Goal: Complete application form: Complete application form

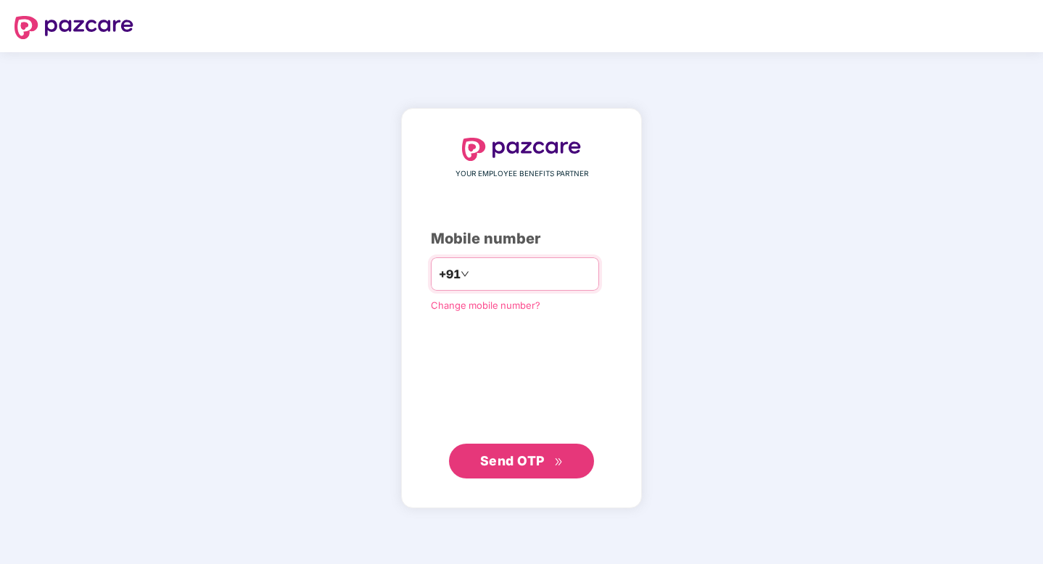
type input "**********"
click at [540, 459] on span "Send OTP" at bounding box center [512, 460] width 65 height 15
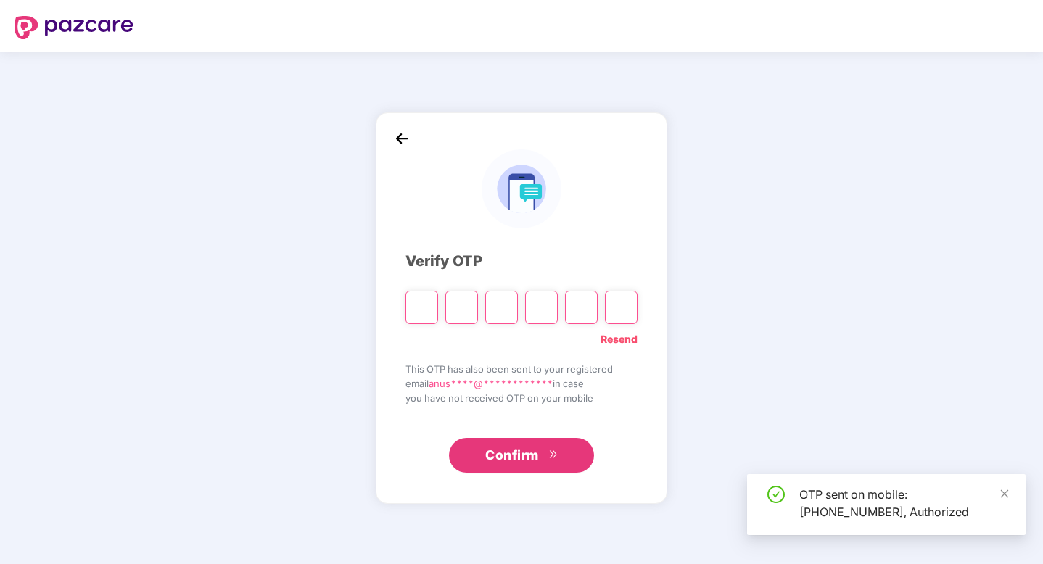
click at [428, 303] on input "Please enter verification code. Digit 1" at bounding box center [421, 307] width 33 height 33
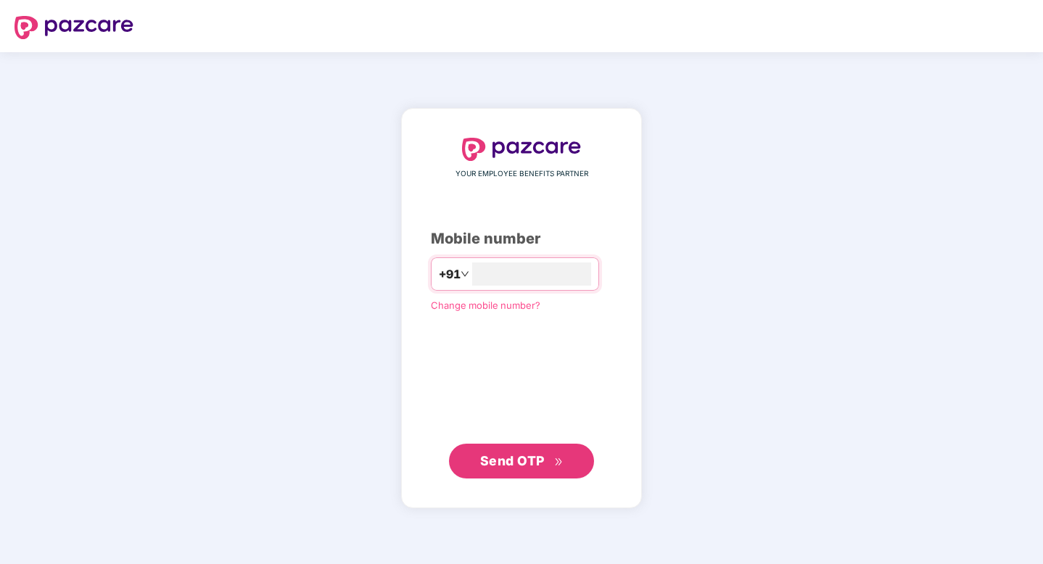
type input "**********"
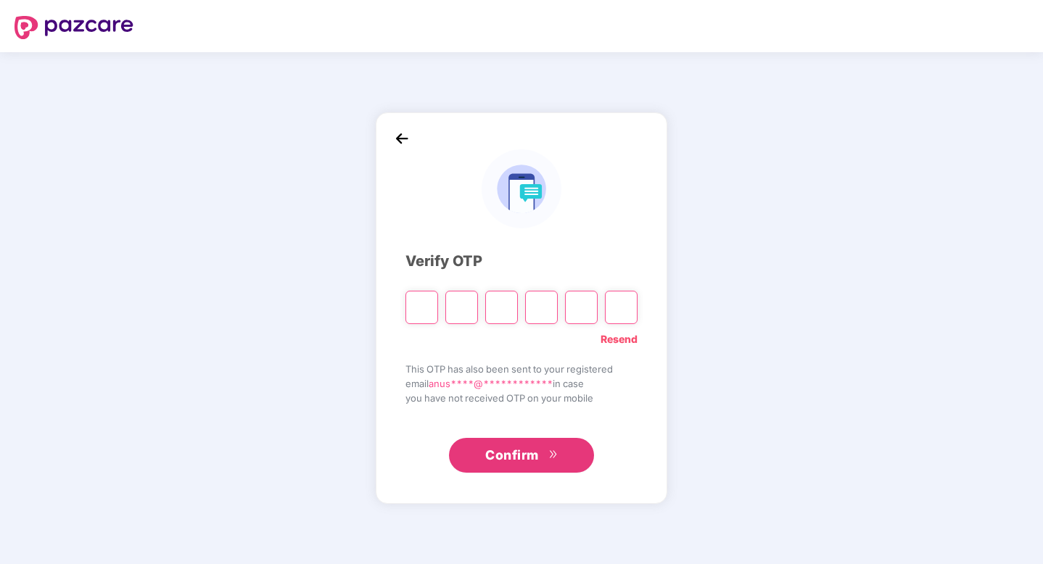
type input "*"
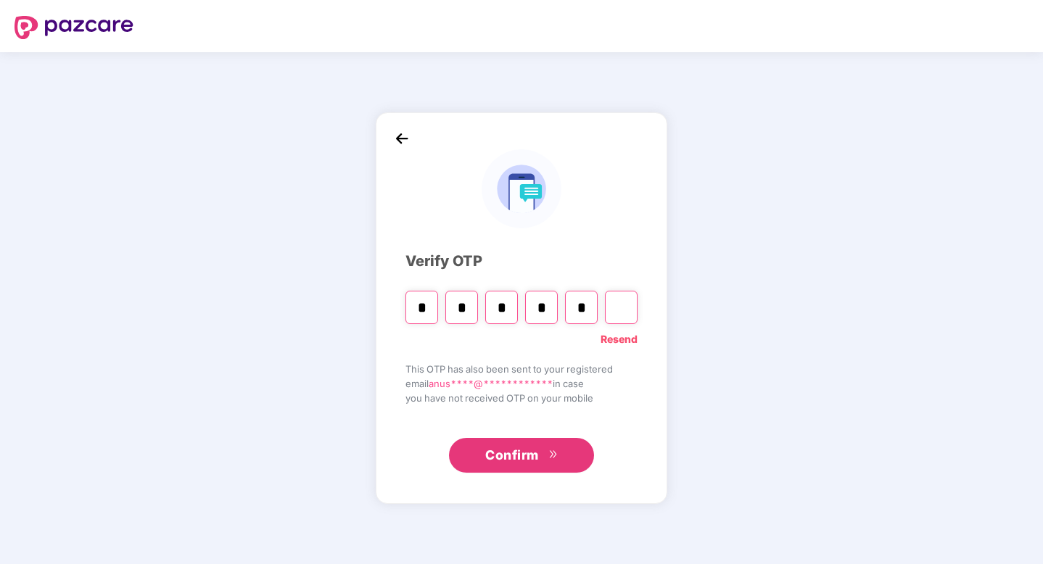
type input "*"
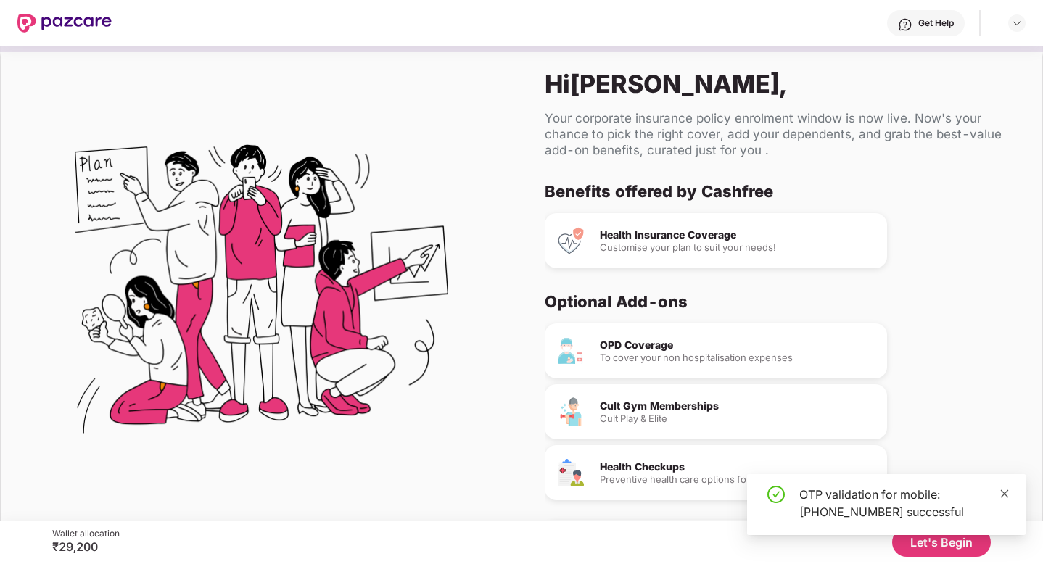
click at [1004, 492] on icon "close" at bounding box center [1005, 494] width 8 height 8
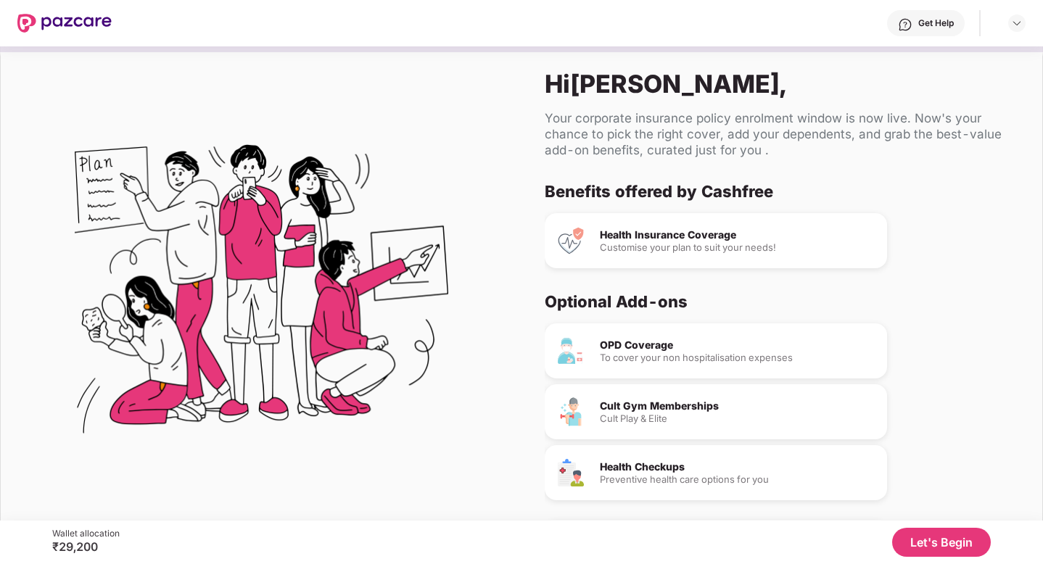
click at [933, 535] on button "Let's Begin" at bounding box center [941, 542] width 99 height 29
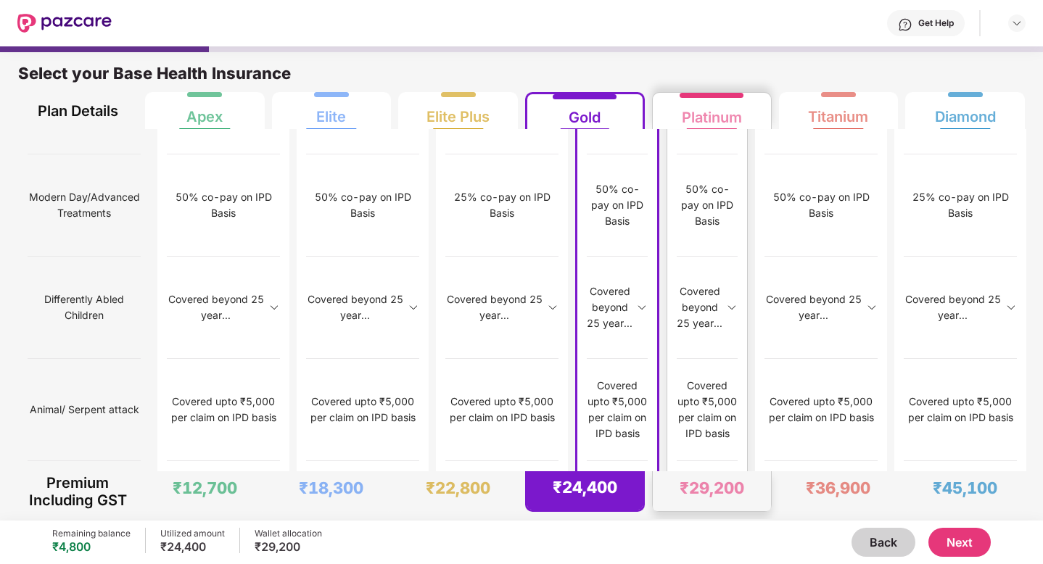
scroll to position [7, 0]
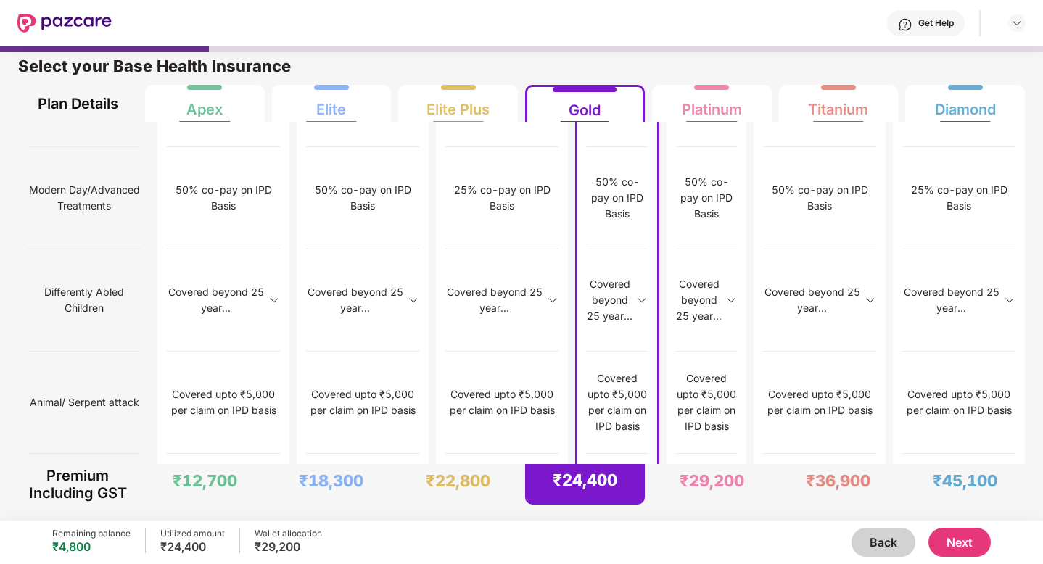
click at [874, 543] on button "Back" at bounding box center [883, 542] width 64 height 29
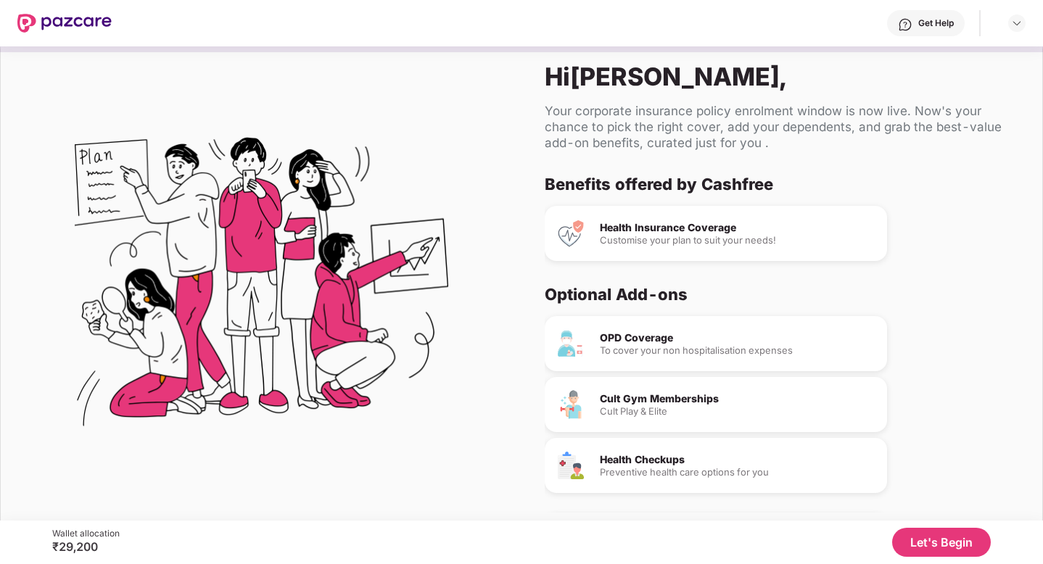
click at [674, 346] on div "To cover your non hospitalisation expenses" at bounding box center [738, 350] width 276 height 9
click at [650, 338] on div "OPD Coverage" at bounding box center [738, 338] width 276 height 10
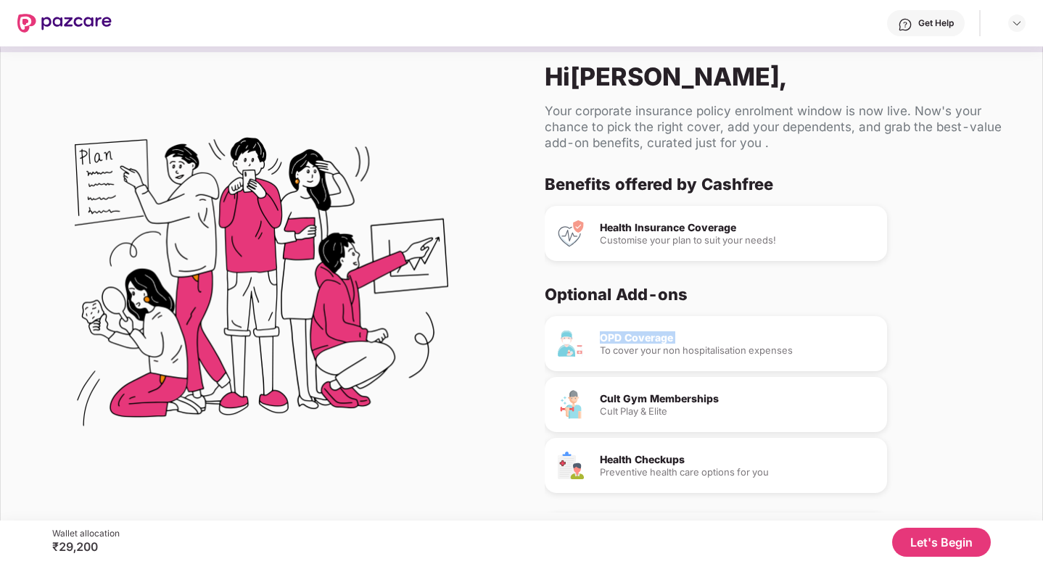
click at [650, 338] on div "OPD Coverage" at bounding box center [738, 338] width 276 height 10
click at [86, 19] on img at bounding box center [64, 23] width 94 height 19
click at [83, 20] on img at bounding box center [64, 23] width 94 height 19
click at [124, 49] on div at bounding box center [521, 49] width 1043 height 6
click at [679, 425] on div "Cult Gym Memberships Cult Play & Elite" at bounding box center [716, 404] width 342 height 55
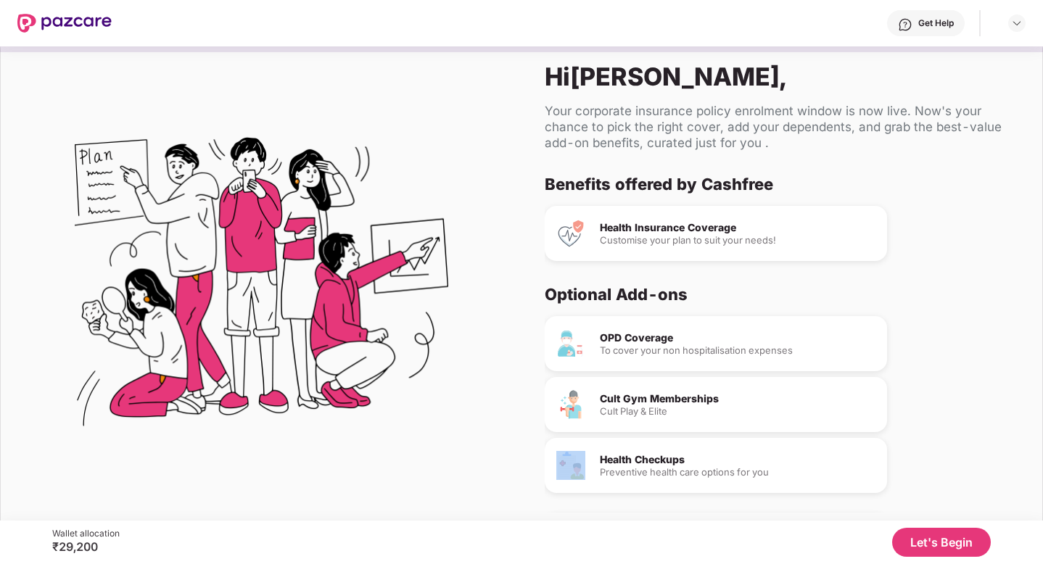
click at [679, 425] on div "Cult Gym Memberships Cult Play & Elite" at bounding box center [716, 404] width 342 height 55
click at [666, 461] on div "Health Checkups" at bounding box center [738, 460] width 276 height 10
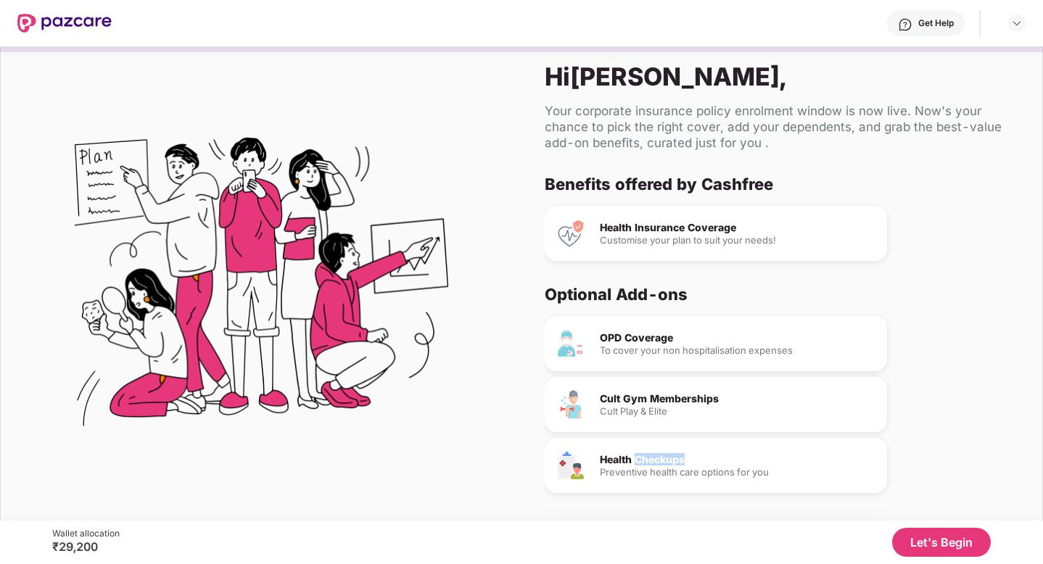
click at [666, 461] on div "Health Checkups" at bounding box center [738, 460] width 276 height 10
click at [946, 555] on button "Let's Begin" at bounding box center [941, 542] width 99 height 29
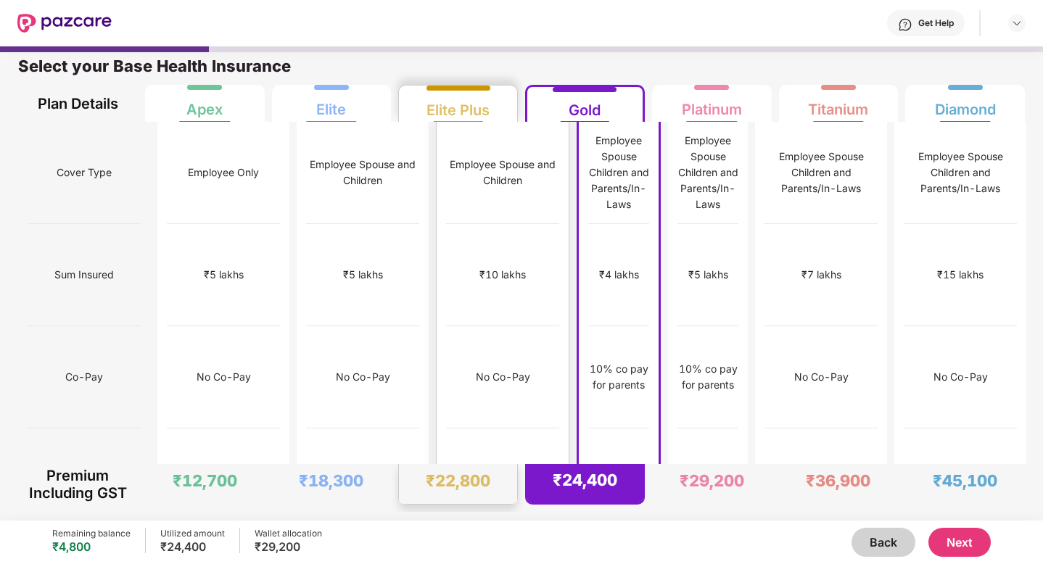
click at [466, 444] on div "₹15,000" at bounding box center [502, 480] width 113 height 102
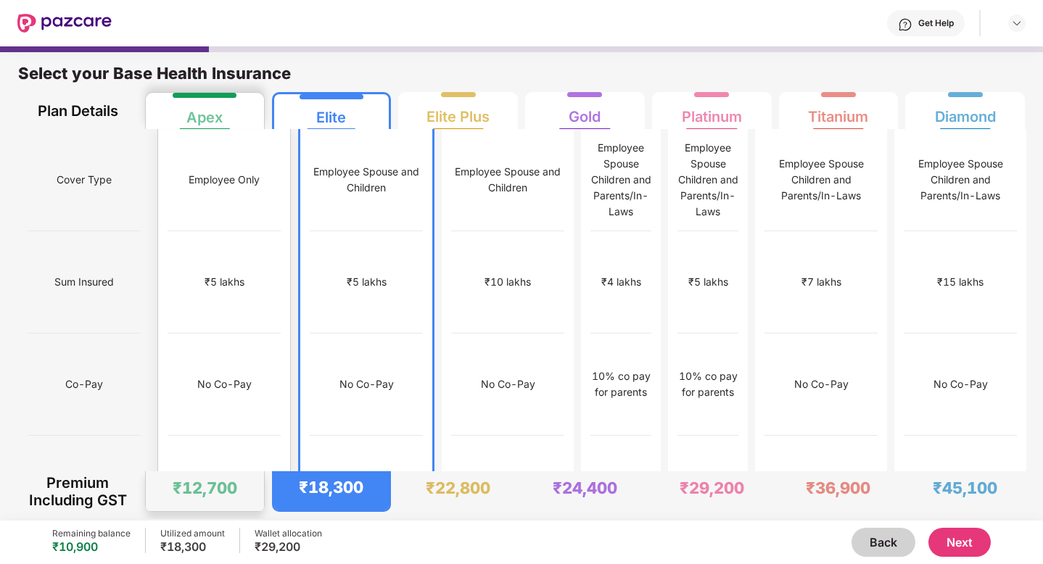
click at [226, 448] on div "₹12,000" at bounding box center [224, 487] width 113 height 102
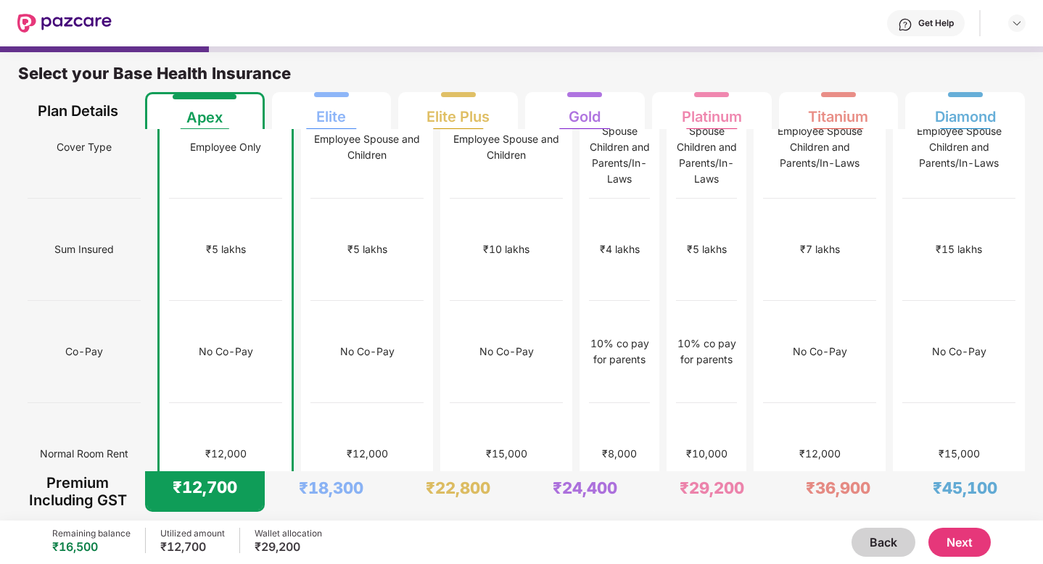
scroll to position [51, 0]
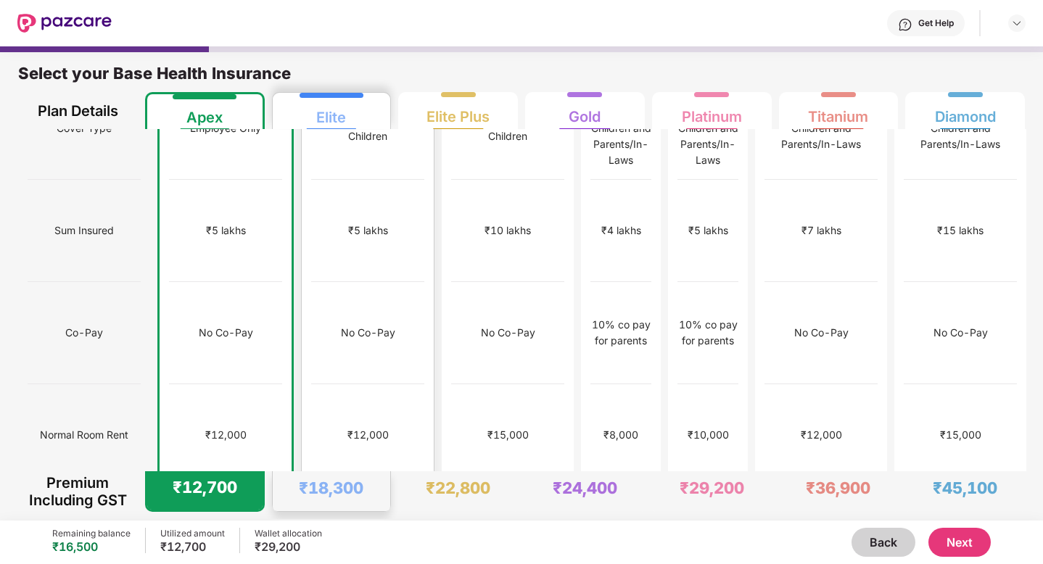
click at [350, 529] on div "No limit" at bounding box center [368, 537] width 36 height 16
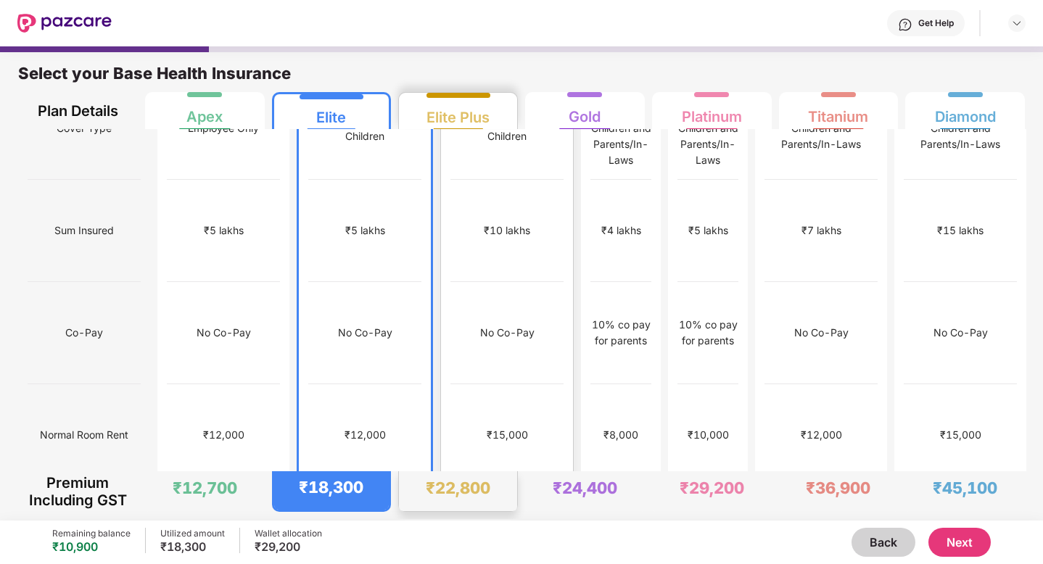
click at [450, 400] on div "₹15,000" at bounding box center [506, 435] width 113 height 102
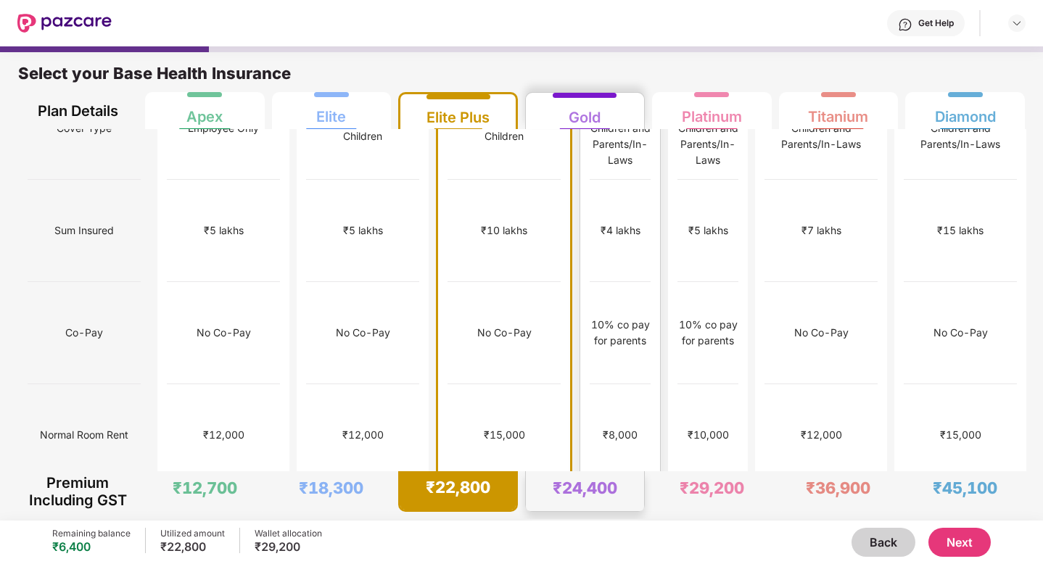
click at [590, 487] on div "No limit" at bounding box center [620, 538] width 61 height 102
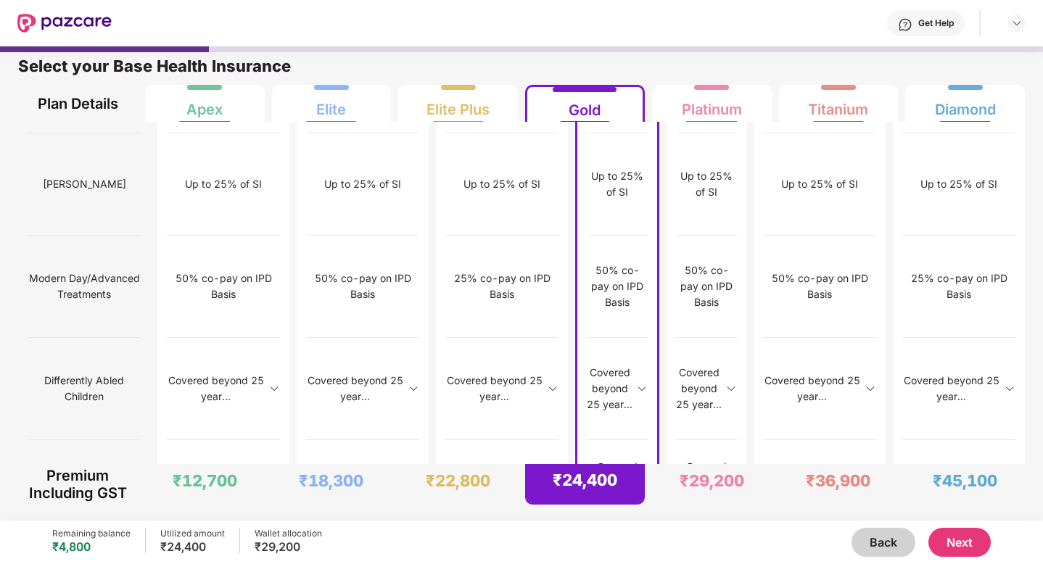
scroll to position [1680, 0]
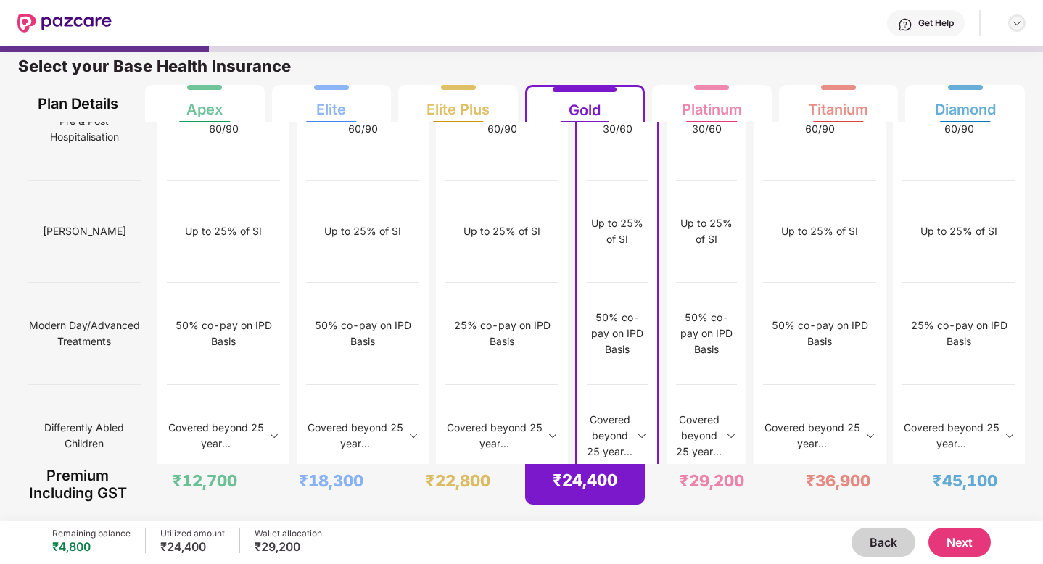
click at [1018, 24] on img at bounding box center [1017, 23] width 12 height 12
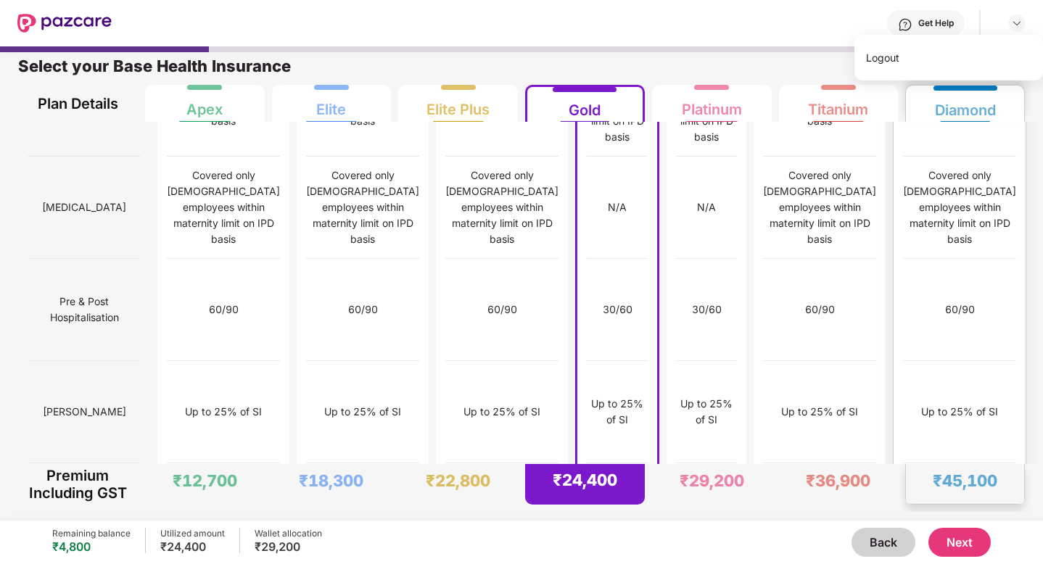
scroll to position [1374, 0]
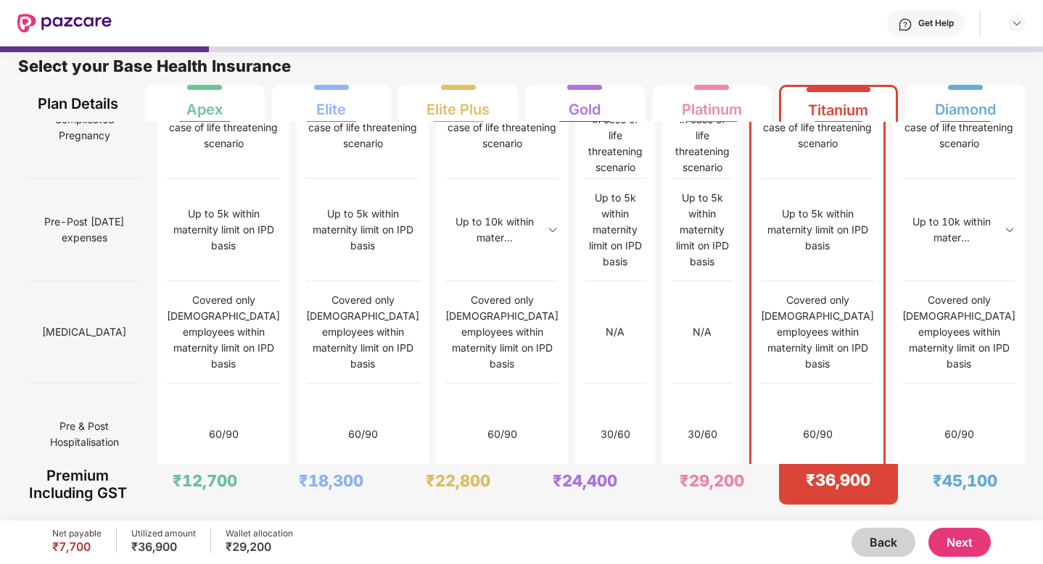
scroll to position [0, 0]
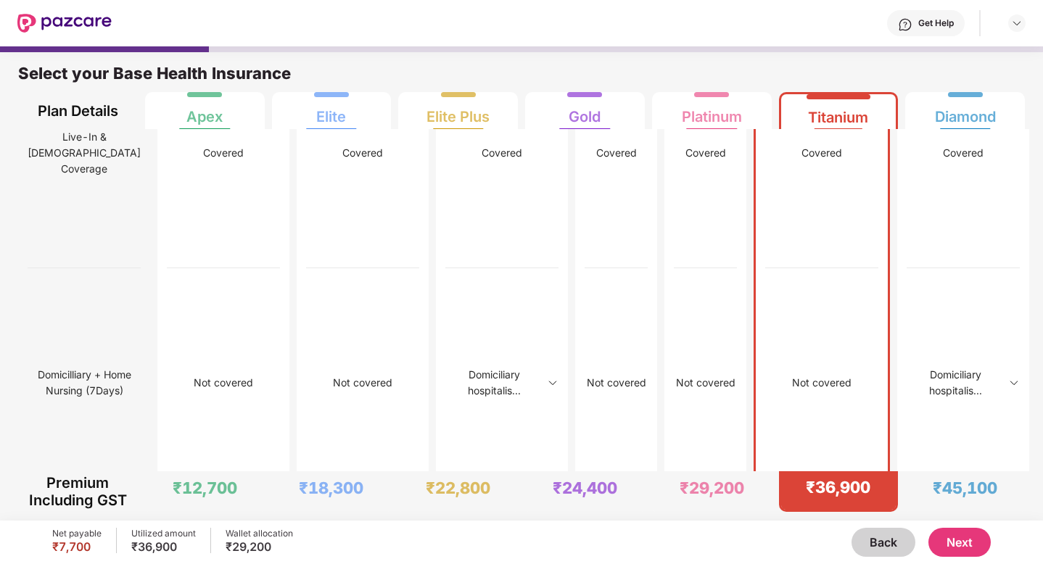
scroll to position [2633, 0]
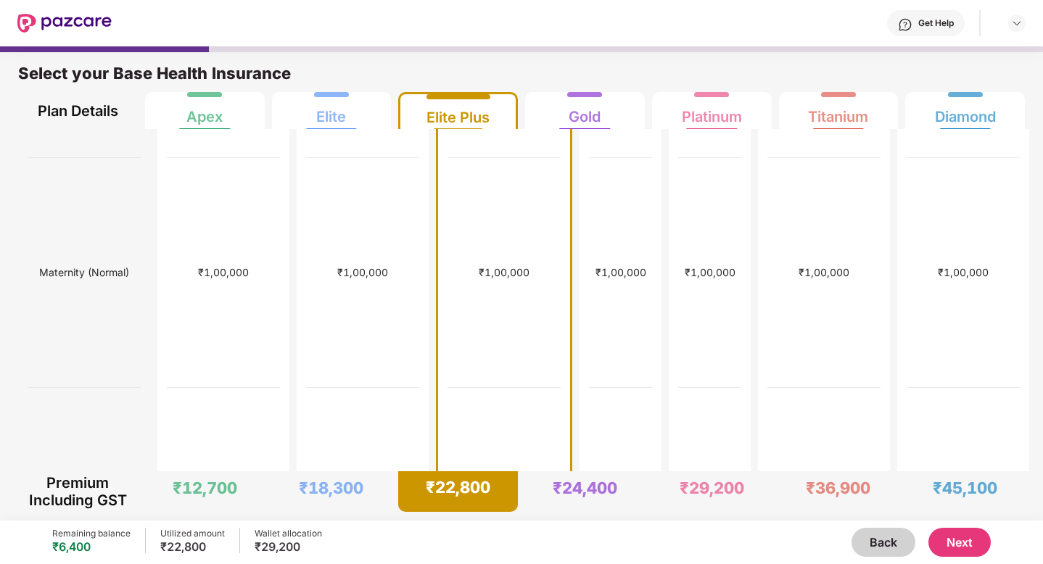
scroll to position [1122, 0]
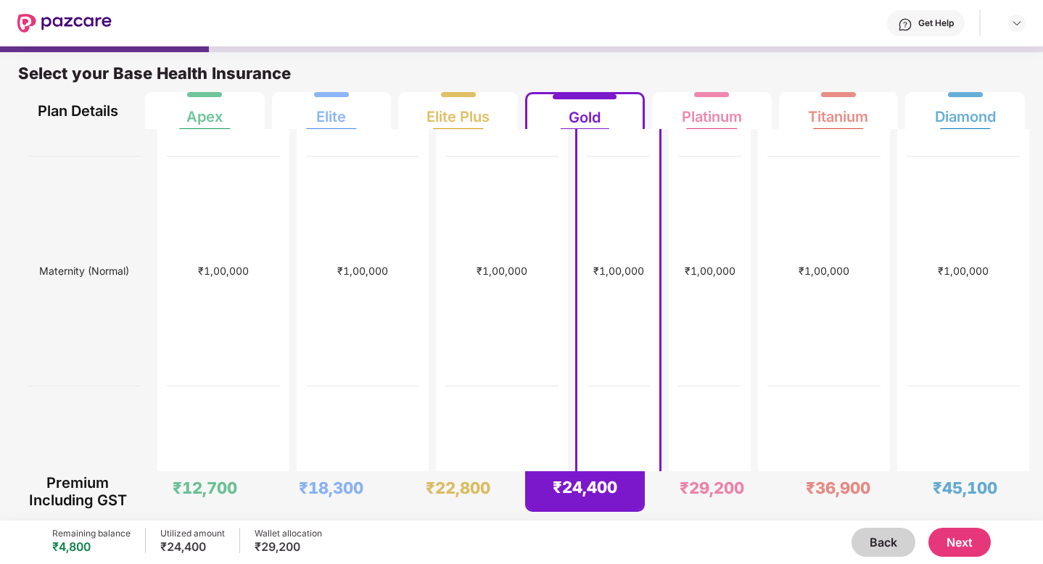
click at [964, 545] on button "Next" at bounding box center [959, 542] width 62 height 29
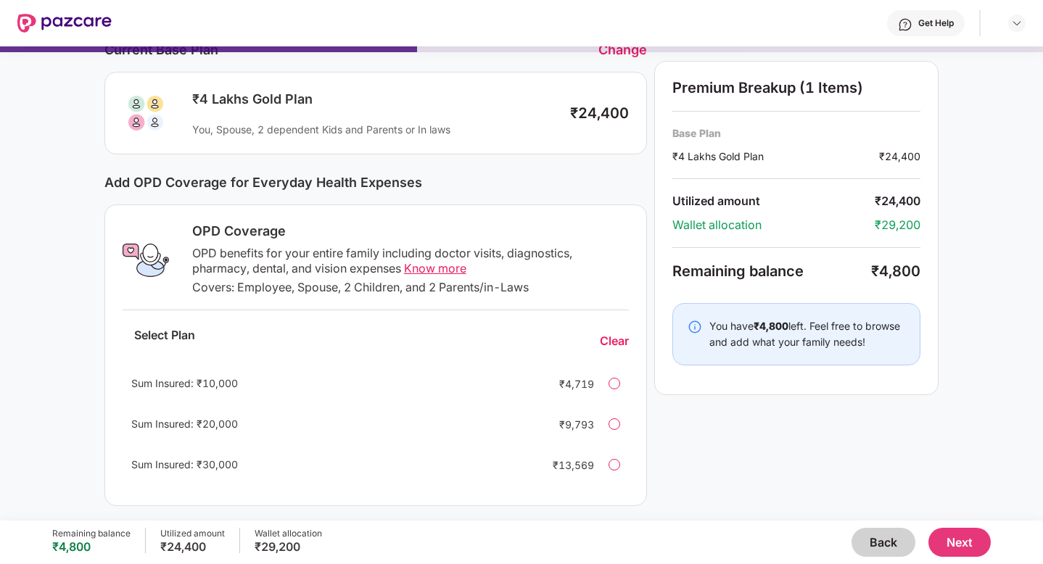
scroll to position [74, 0]
click at [429, 272] on span "Know more" at bounding box center [435, 270] width 62 height 15
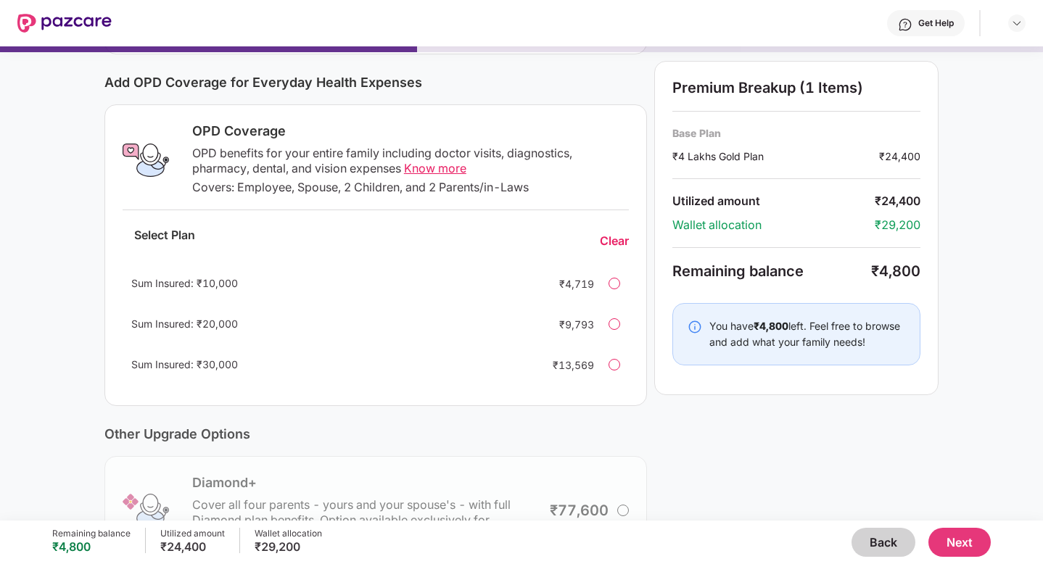
scroll to position [176, 0]
click at [616, 318] on div at bounding box center [615, 324] width 12 height 12
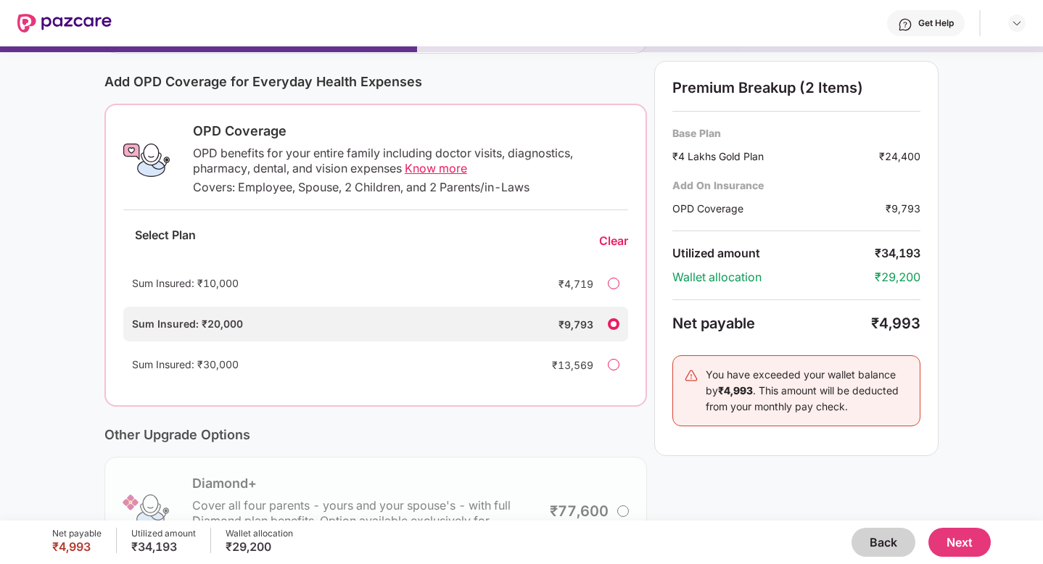
click at [611, 281] on div at bounding box center [614, 284] width 12 height 12
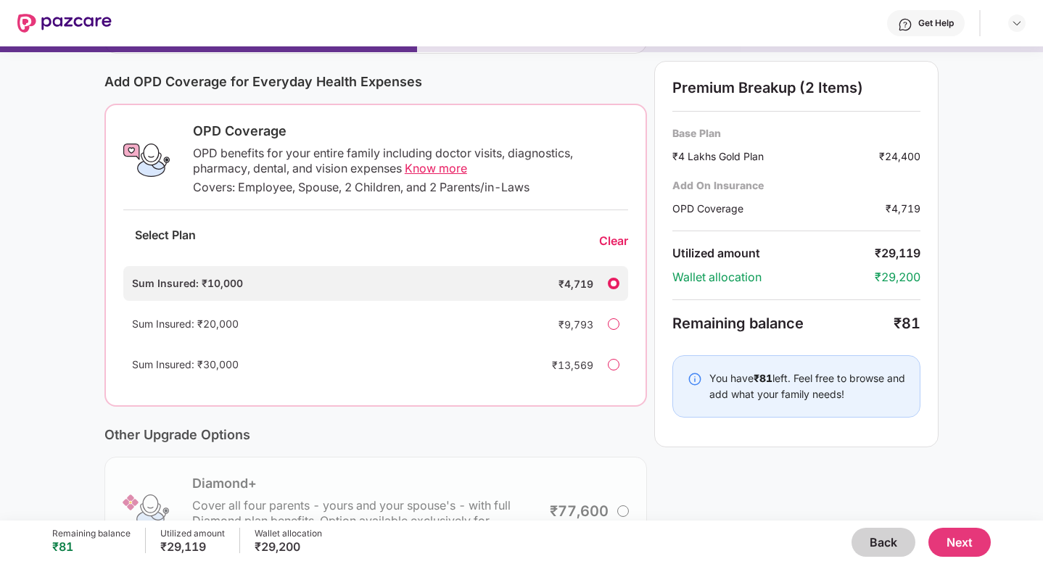
click at [612, 318] on div at bounding box center [614, 324] width 12 height 12
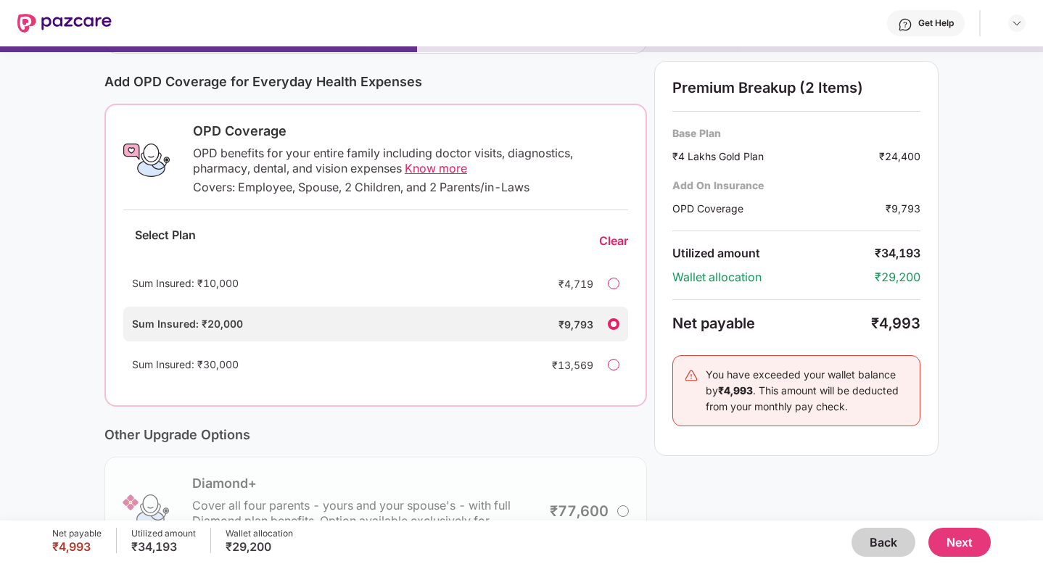
click at [611, 285] on div at bounding box center [614, 284] width 12 height 12
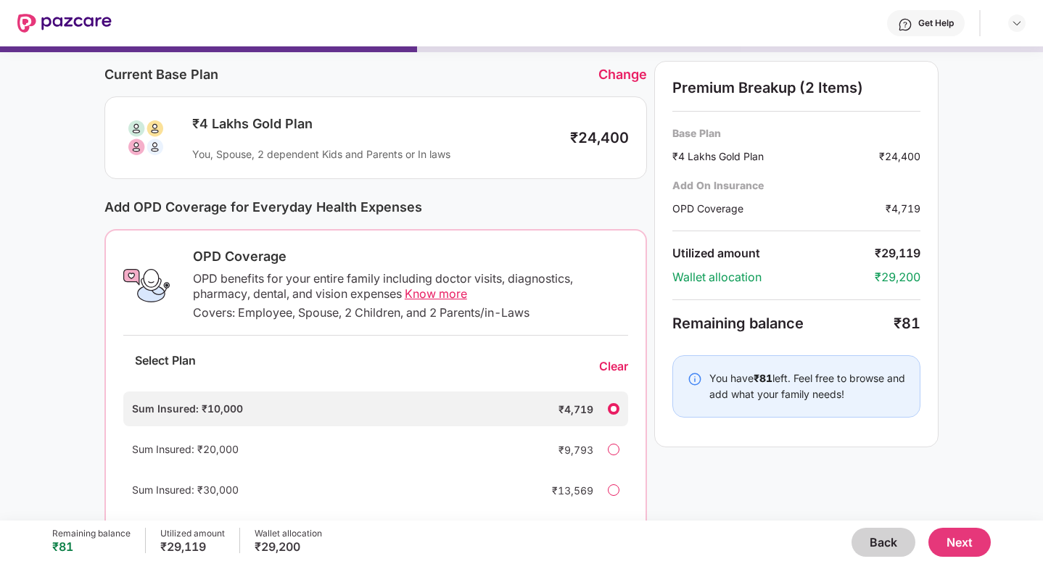
scroll to position [48, 0]
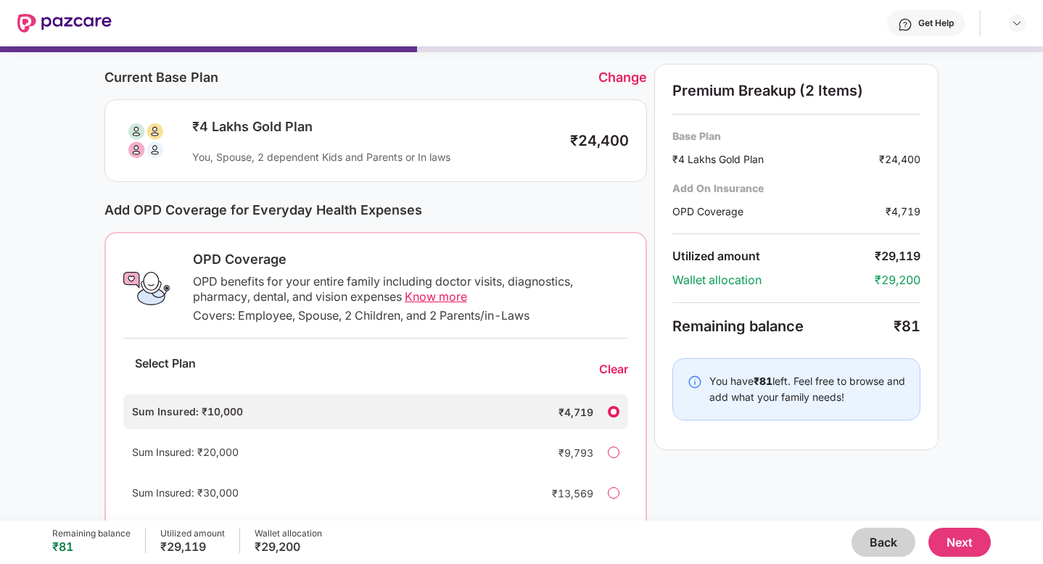
click at [962, 542] on button "Next" at bounding box center [959, 542] width 62 height 29
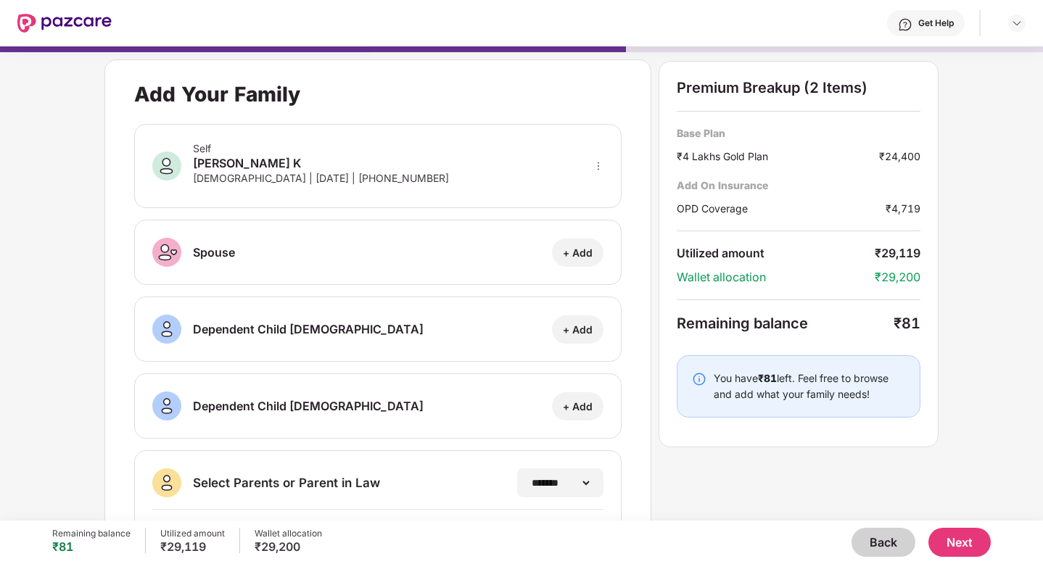
scroll to position [122, 0]
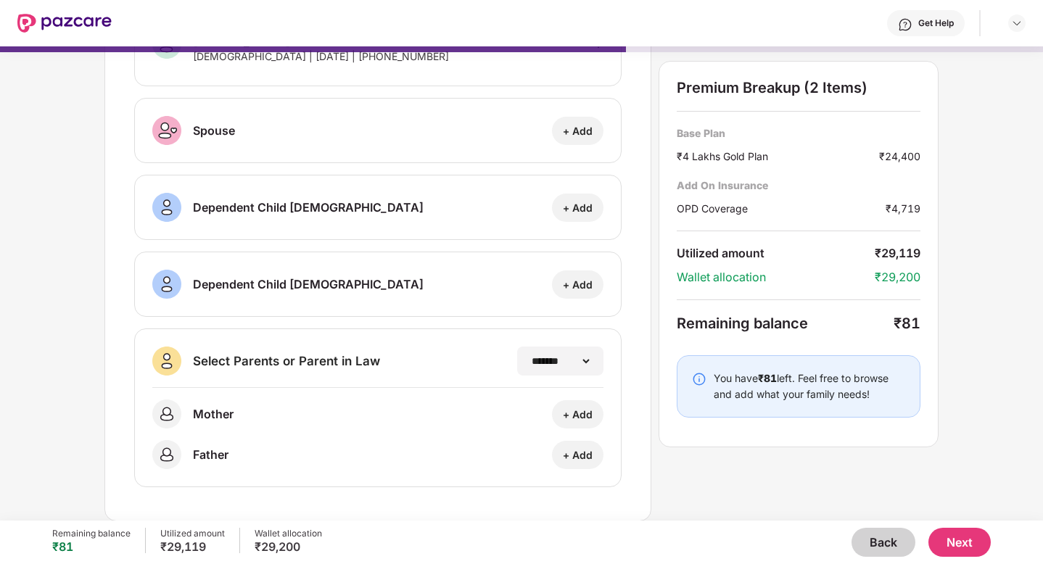
click at [585, 418] on div "+ Add" at bounding box center [578, 415] width 30 height 14
select select "******"
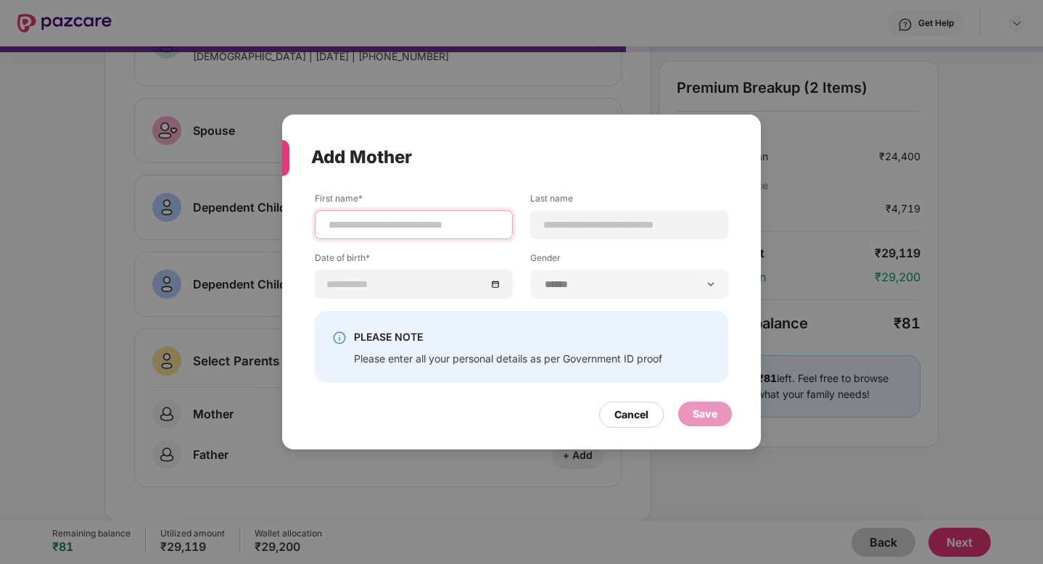
click at [480, 231] on input at bounding box center [413, 225] width 173 height 15
type input "******"
click at [634, 221] on input at bounding box center [629, 225] width 173 height 15
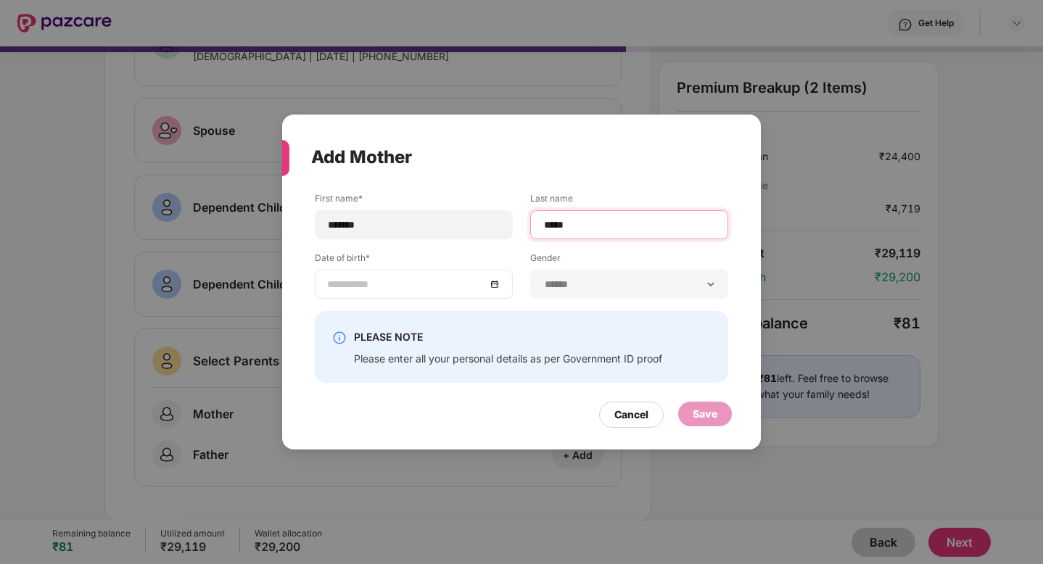
type input "****"
click at [425, 292] on div at bounding box center [414, 284] width 198 height 29
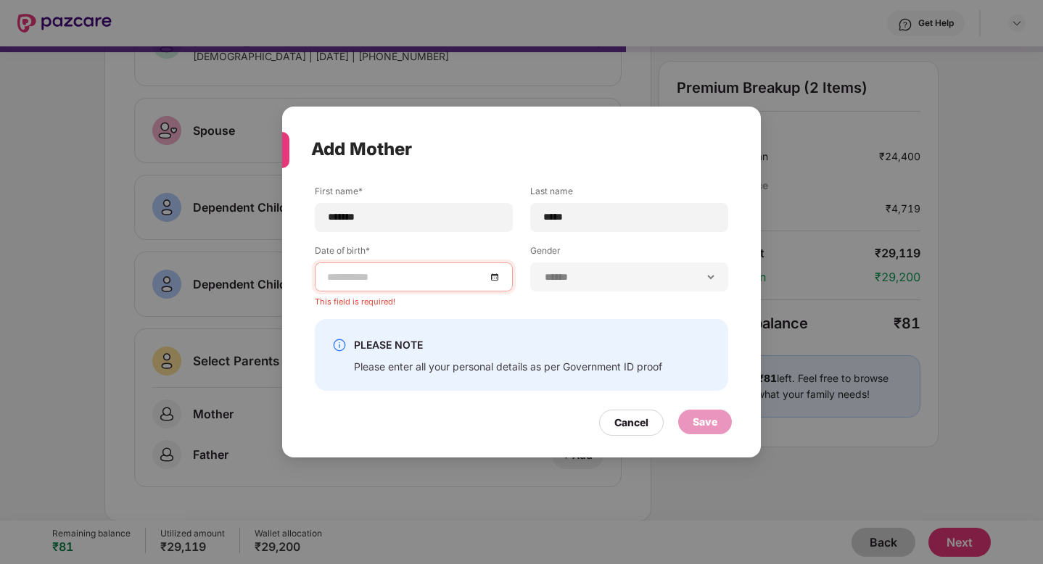
click at [556, 334] on div "PLEASE NOTE Please enter all your personal details as per Government ID proof" at bounding box center [521, 355] width 413 height 72
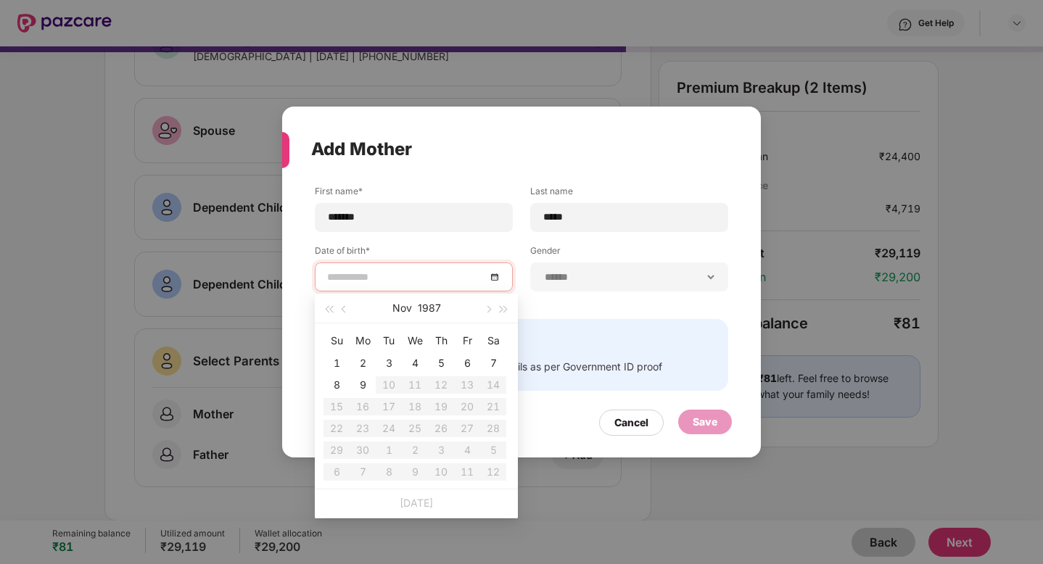
click at [414, 279] on input at bounding box center [406, 277] width 159 height 16
click at [385, 212] on input "******" at bounding box center [413, 217] width 173 height 15
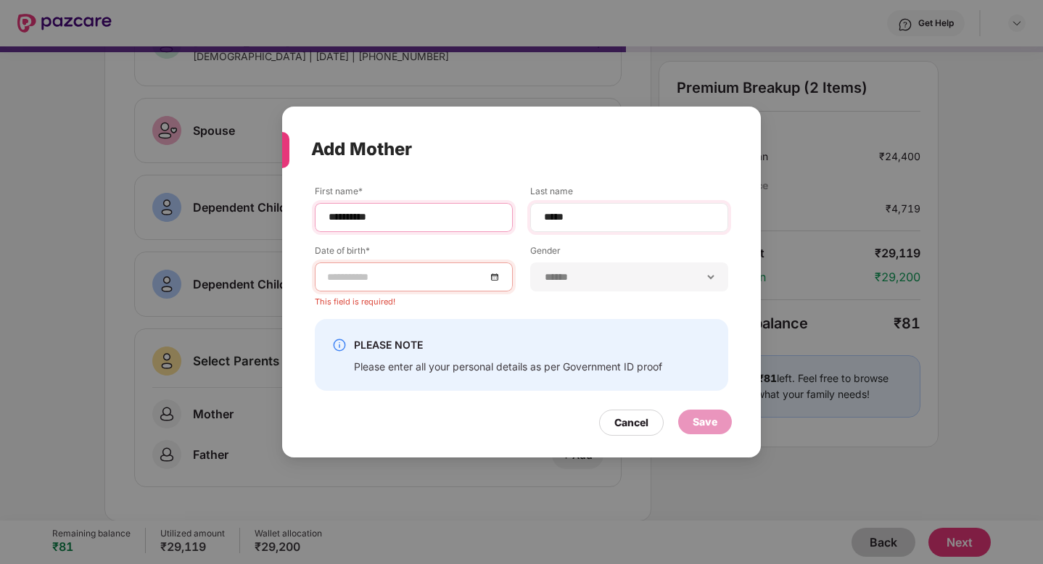
type input "**********"
click at [590, 218] on input "****" at bounding box center [629, 217] width 173 height 15
type input "*"
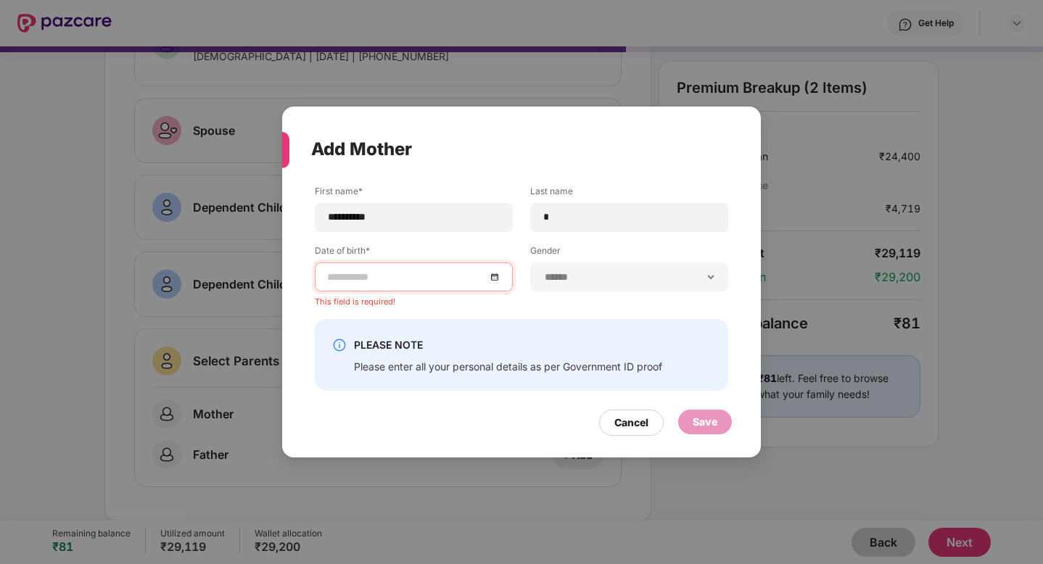
click at [360, 285] on div at bounding box center [414, 277] width 198 height 29
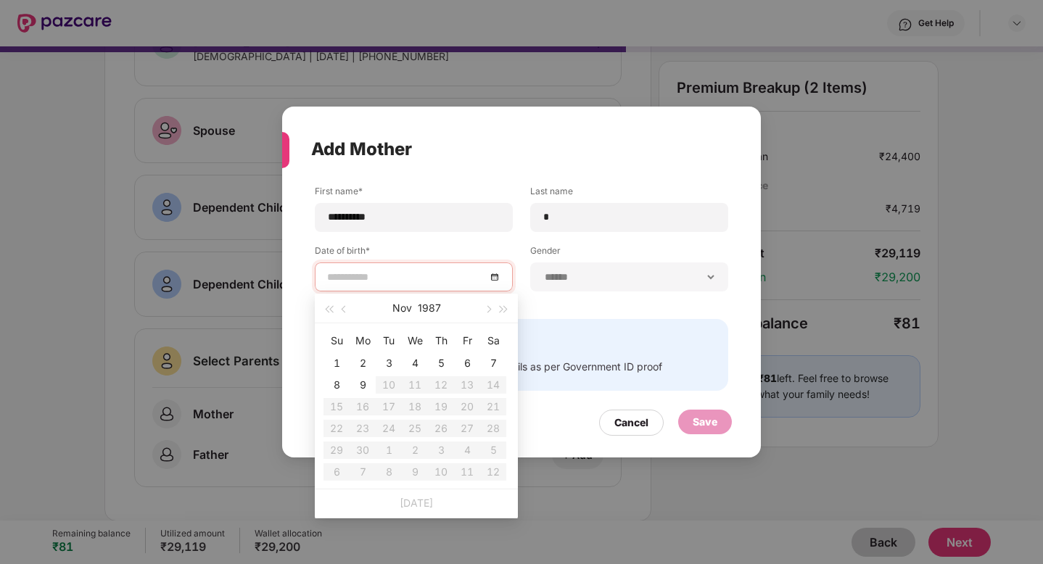
click at [333, 281] on input at bounding box center [406, 277] width 159 height 16
click at [342, 309] on span "button" at bounding box center [345, 309] width 7 height 7
click at [338, 277] on input at bounding box center [406, 277] width 159 height 16
click at [344, 307] on span "button" at bounding box center [345, 309] width 7 height 7
click at [426, 302] on button "1987" at bounding box center [428, 308] width 23 height 29
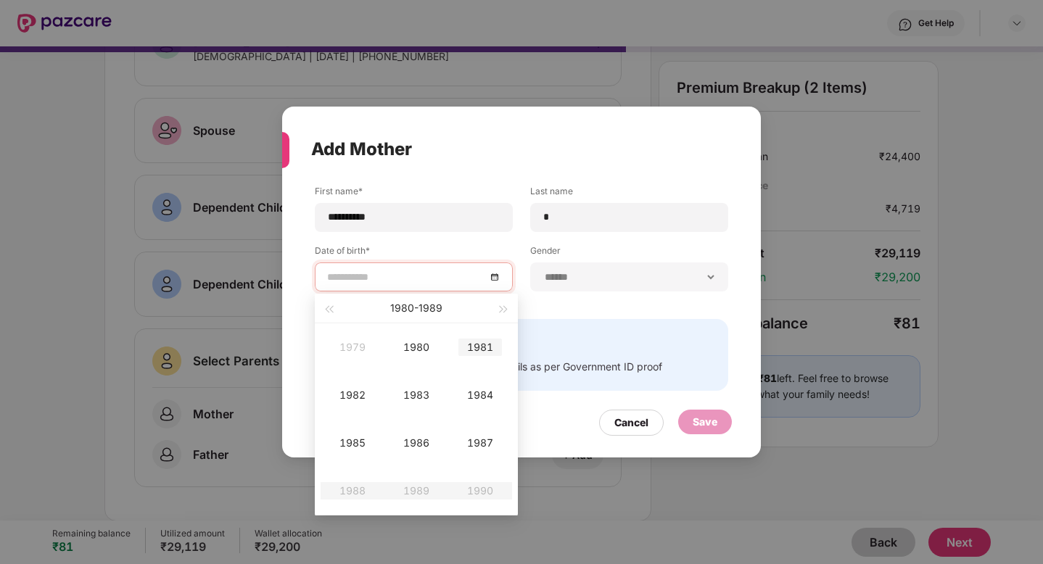
type input "**********"
click at [503, 311] on span "button" at bounding box center [503, 309] width 7 height 7
click at [328, 310] on span "button" at bounding box center [328, 309] width 7 height 7
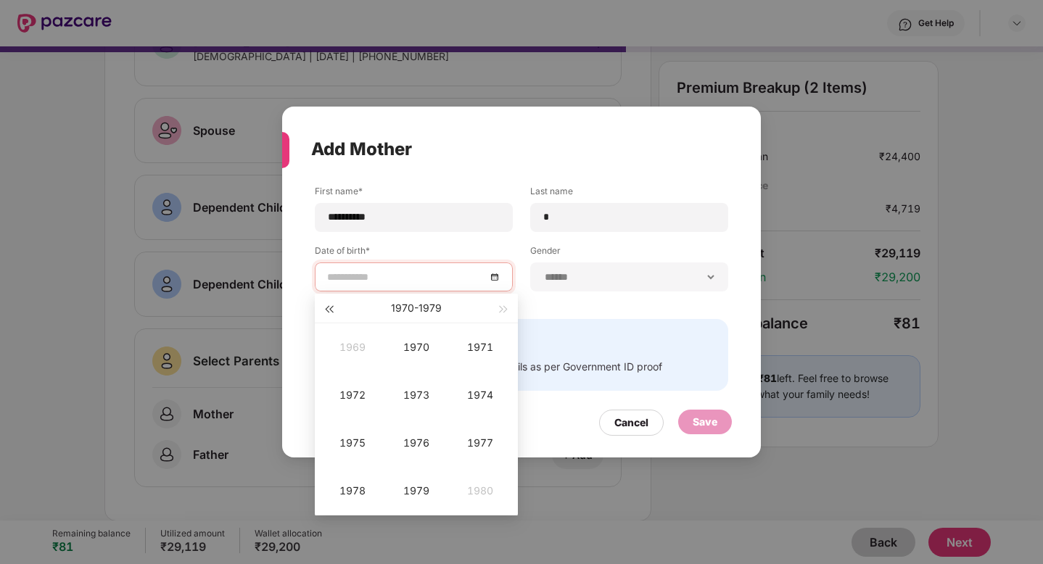
type input "**********"
click at [351, 443] on div "1975" at bounding box center [353, 442] width 44 height 17
type input "**********"
click at [484, 350] on div "Mar" at bounding box center [480, 347] width 44 height 17
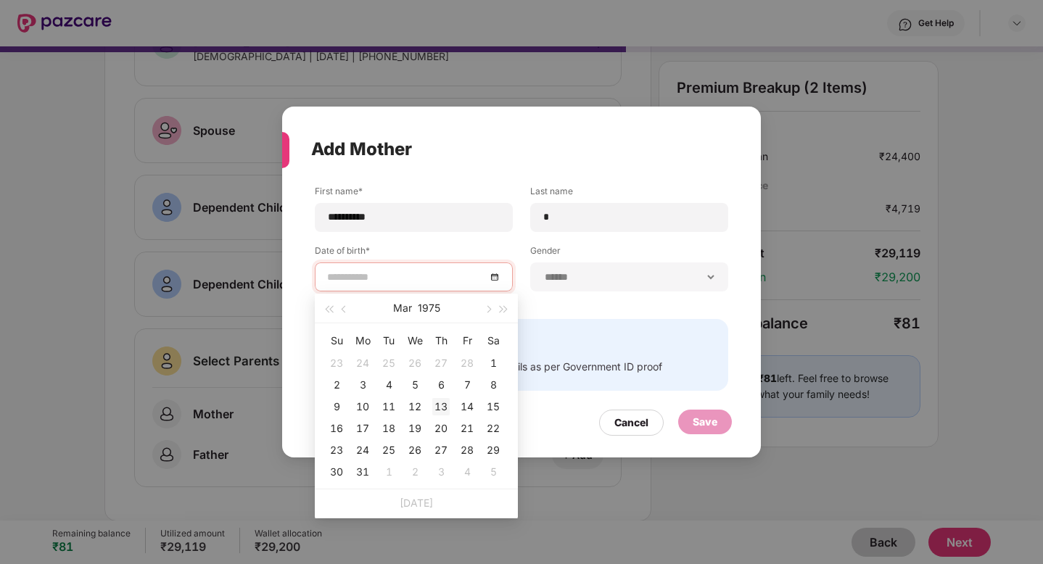
type input "**********"
click at [439, 406] on div "13" at bounding box center [440, 406] width 17 height 17
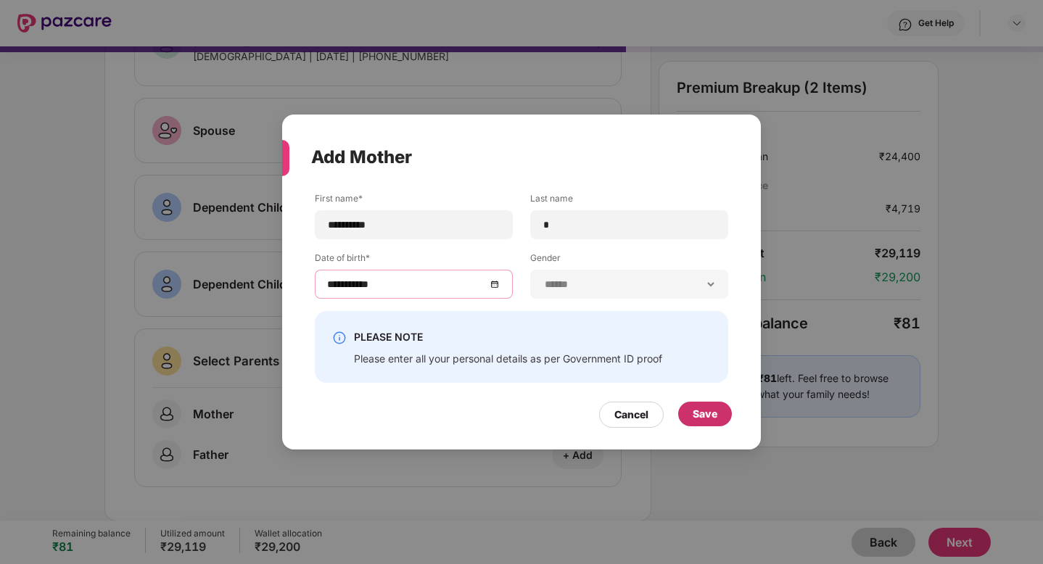
click at [707, 413] on div "Save" at bounding box center [705, 414] width 25 height 16
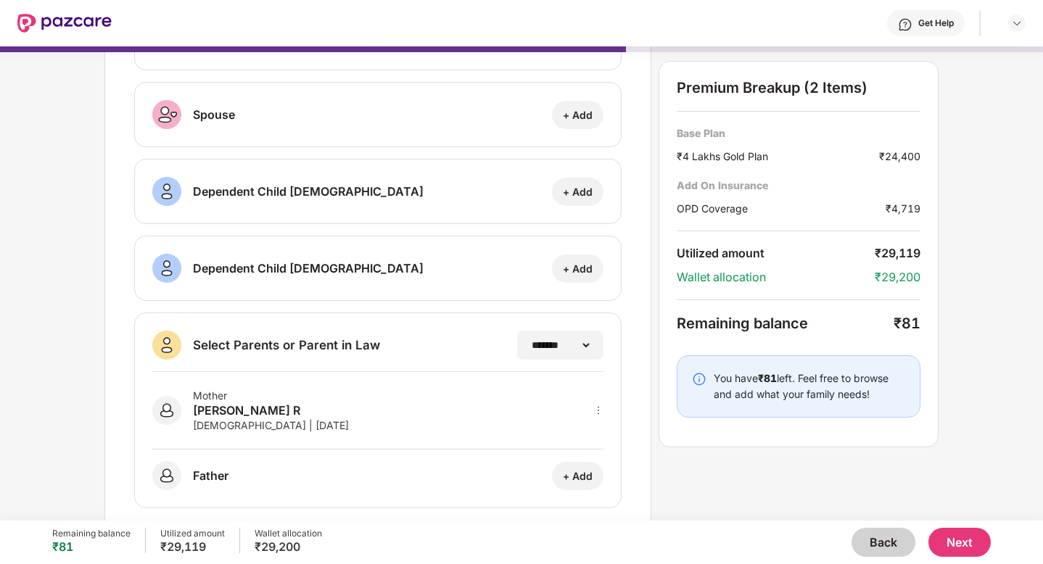
scroll to position [159, 0]
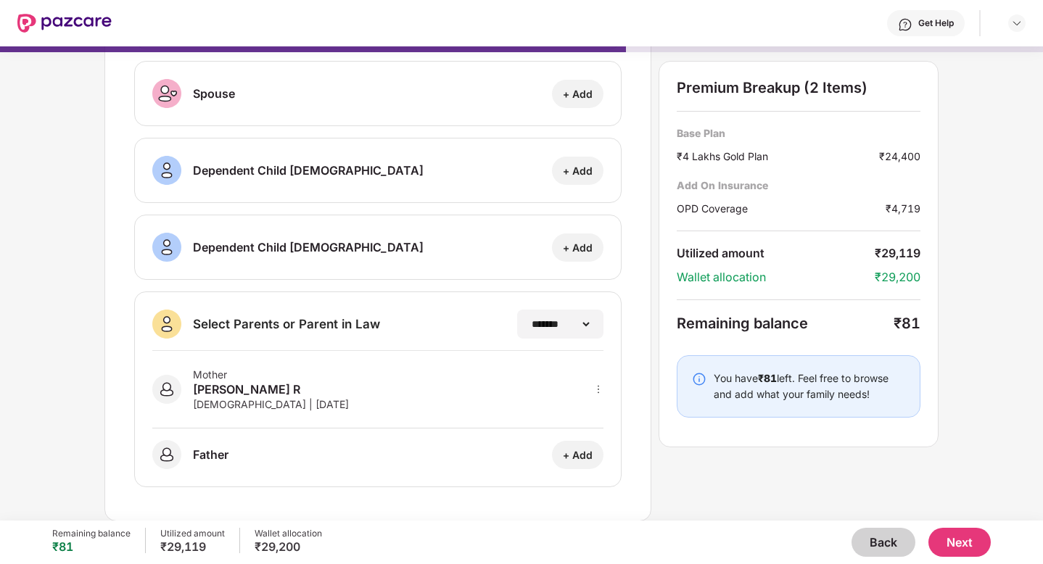
click at [957, 544] on button "Next" at bounding box center [959, 542] width 62 height 29
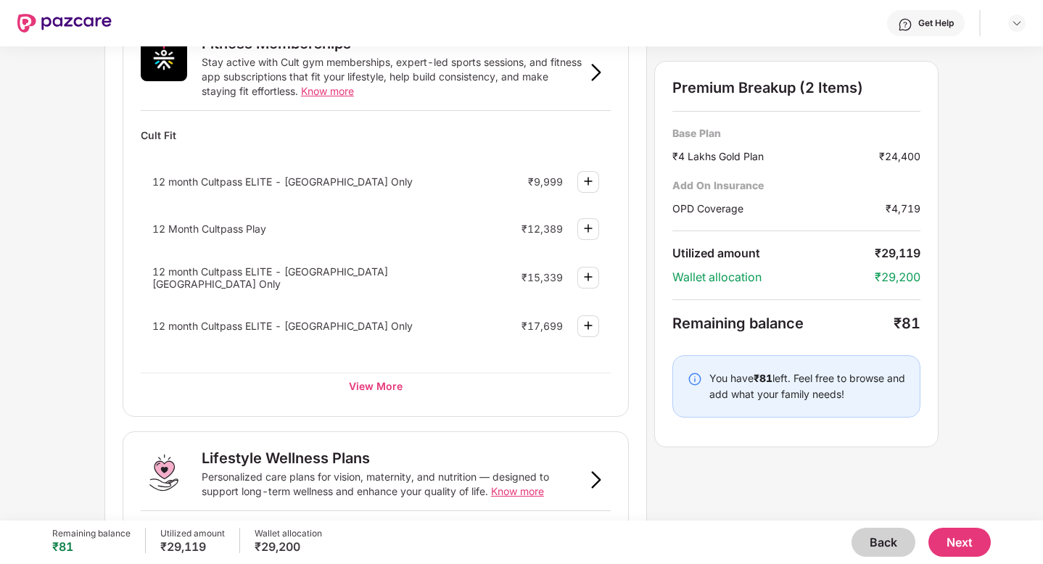
scroll to position [865, 0]
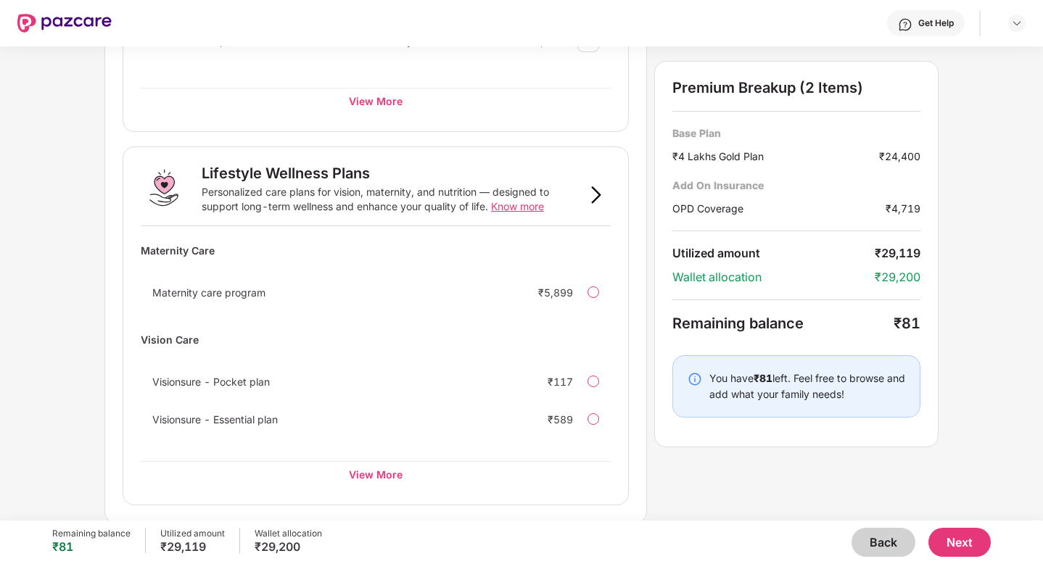
click at [971, 540] on button "Next" at bounding box center [959, 542] width 62 height 29
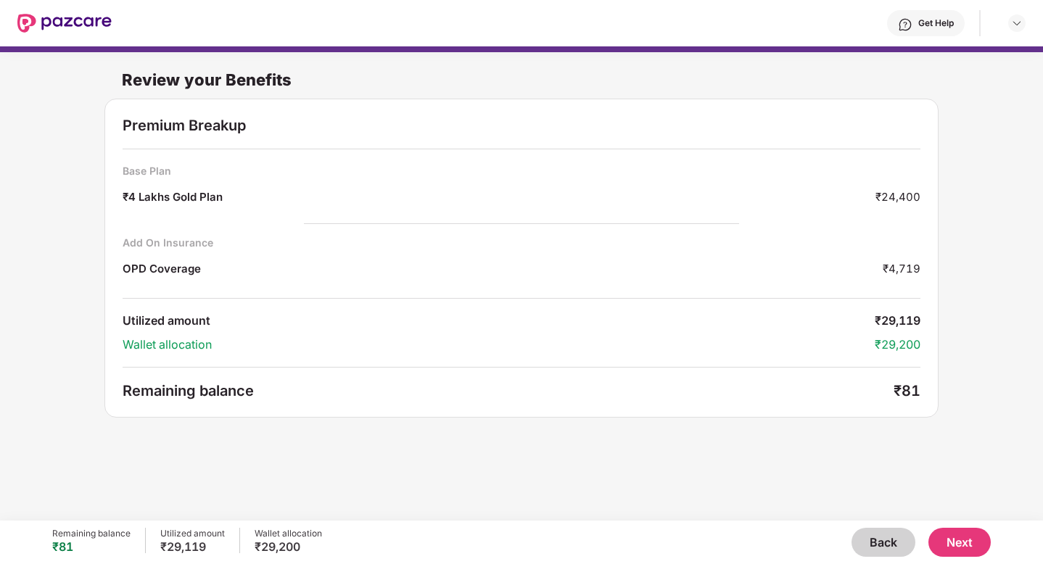
click at [972, 541] on button "Next" at bounding box center [959, 542] width 62 height 29
